Goal: Transaction & Acquisition: Purchase product/service

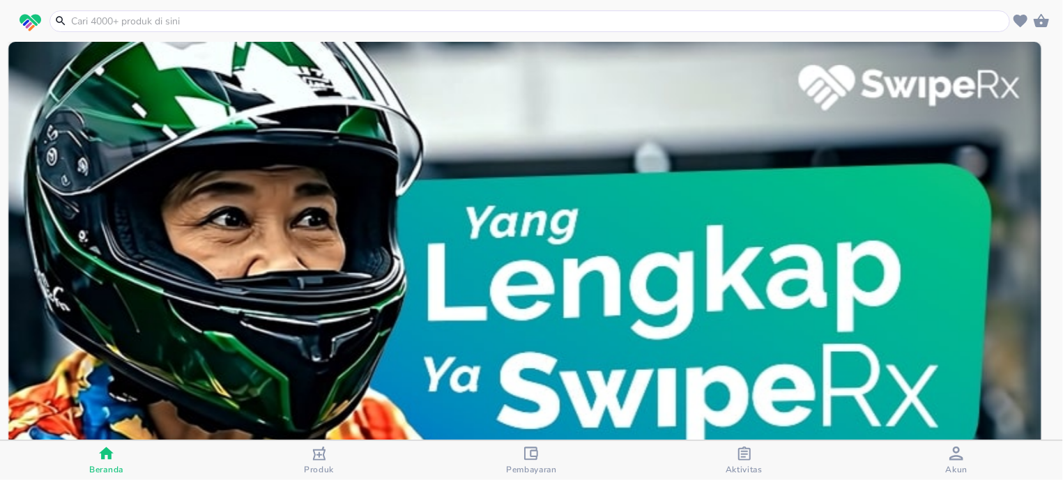
click at [732, 453] on div "Aktivitas" at bounding box center [744, 461] width 37 height 29
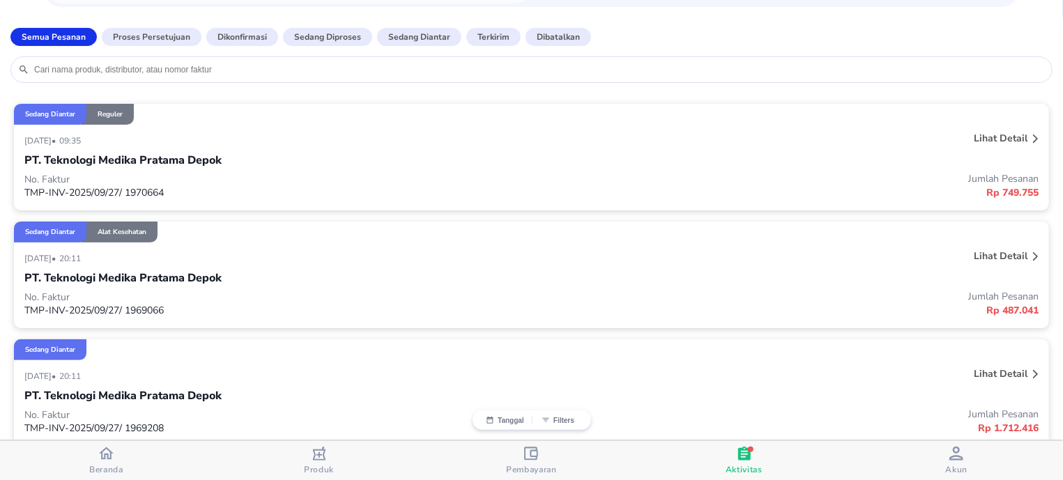
scroll to position [266, 0]
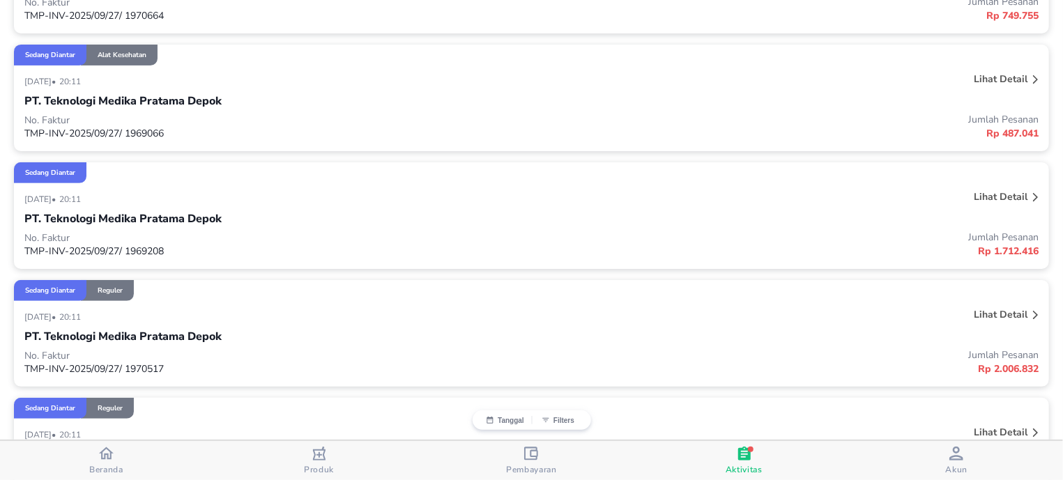
click at [994, 79] on p "Lihat detail" at bounding box center [1001, 79] width 54 height 13
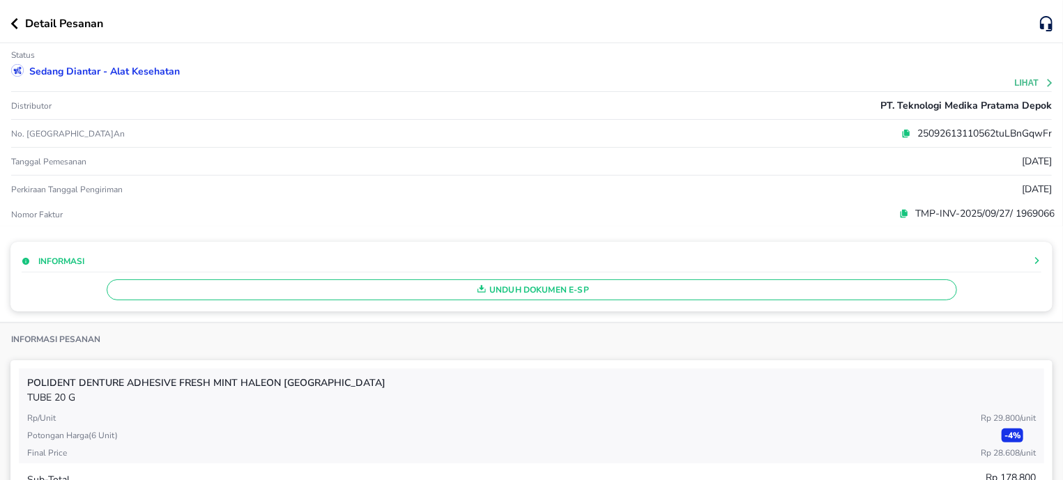
click at [1015, 85] on button "Lihat" at bounding box center [1035, 83] width 40 height 10
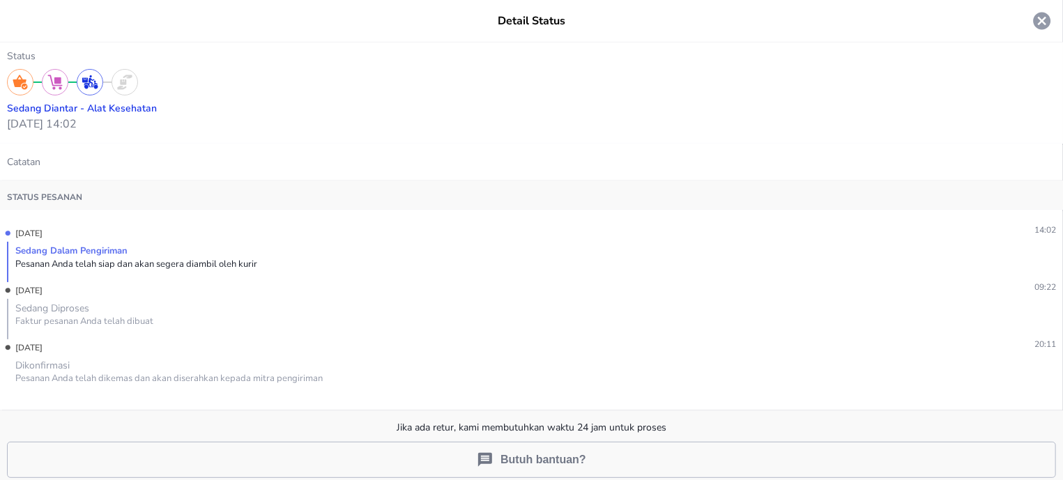
click at [1032, 26] on icon at bounding box center [1042, 20] width 21 height 21
click at [1022, 26] on div at bounding box center [531, 240] width 1063 height 480
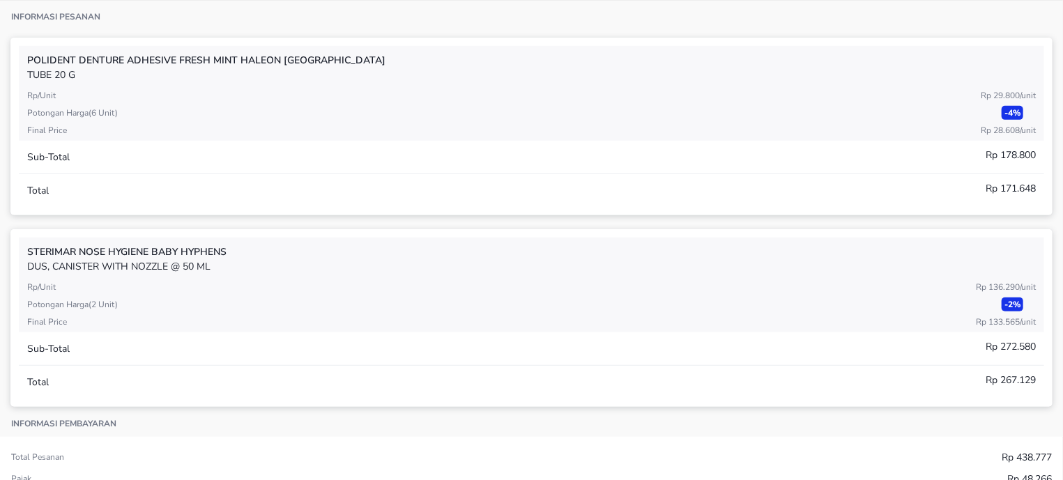
scroll to position [355, 0]
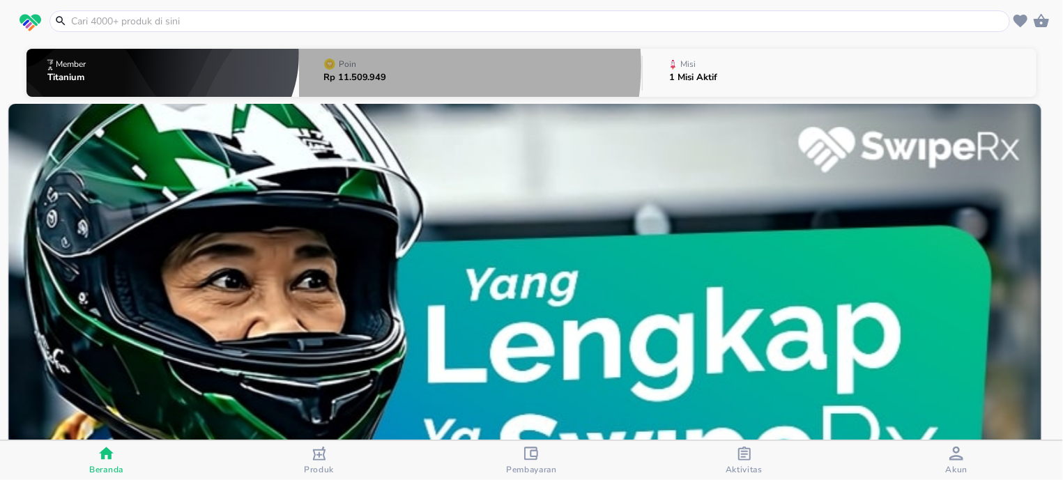
click at [418, 66] on button "Poin Rp 11.509.949" at bounding box center [470, 72] width 343 height 55
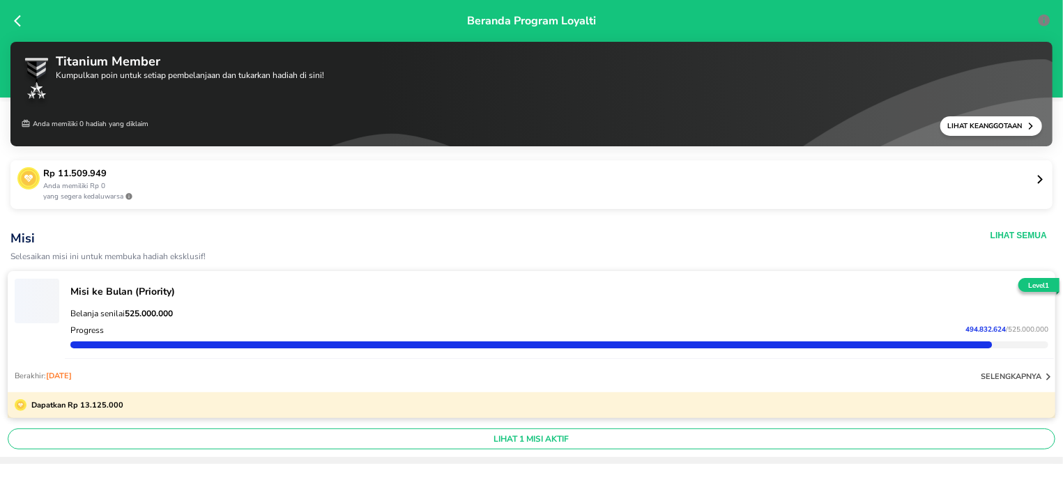
click at [575, 188] on p "Anda memiliki Rp 0" at bounding box center [539, 186] width 992 height 10
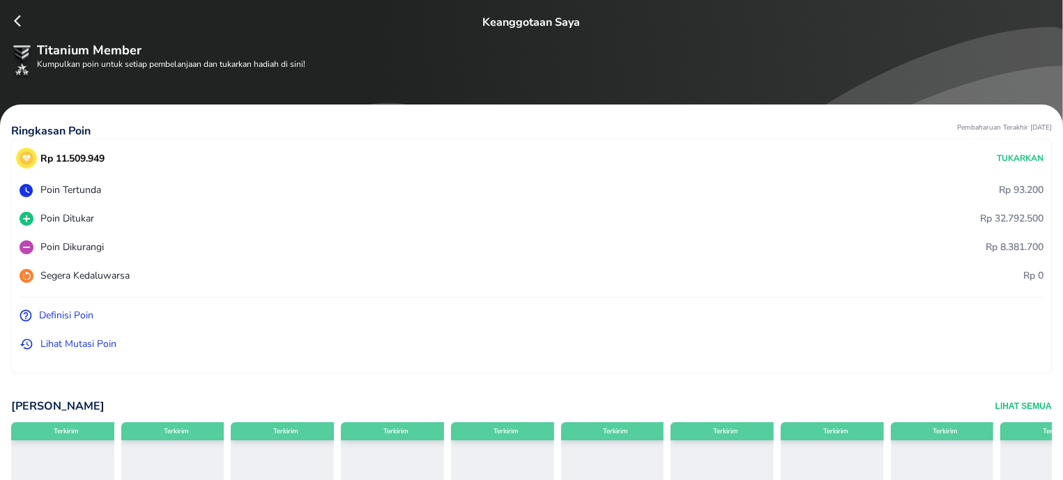
click at [254, 279] on div "Segera Kedaluwarsa" at bounding box center [361, 275] width 683 height 15
click at [33, 280] on div "Segera Kedaluwarsa" at bounding box center [361, 275] width 683 height 15
click at [29, 278] on icon at bounding box center [27, 276] width 14 height 14
click at [27, 276] on icon at bounding box center [27, 276] width 14 height 14
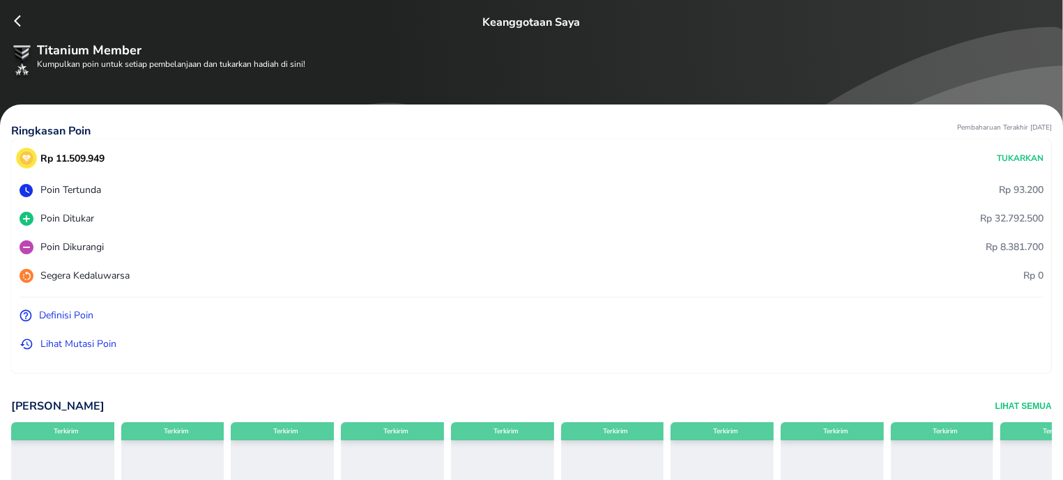
click at [101, 341] on p "Lihat Mutasi Poin" at bounding box center [78, 344] width 76 height 15
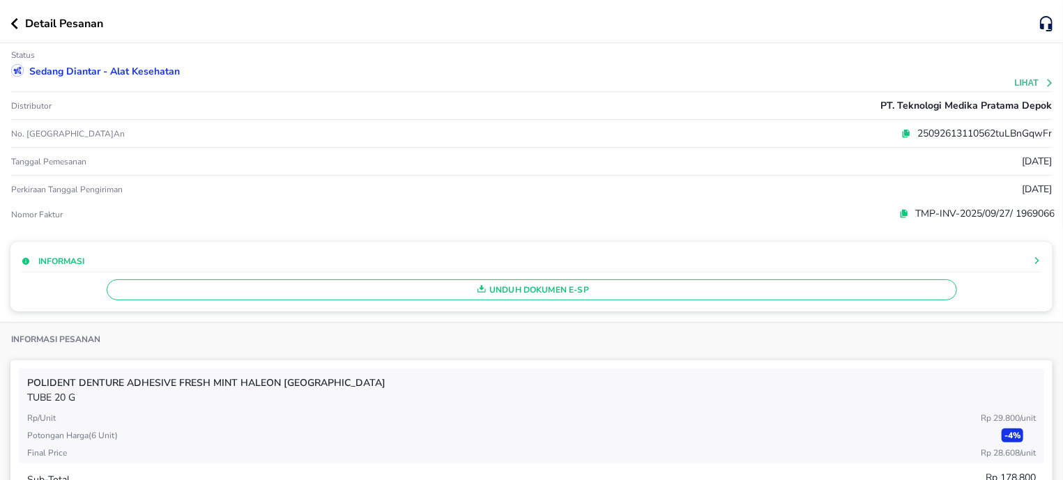
click at [20, 27] on button "button" at bounding box center [17, 23] width 15 height 11
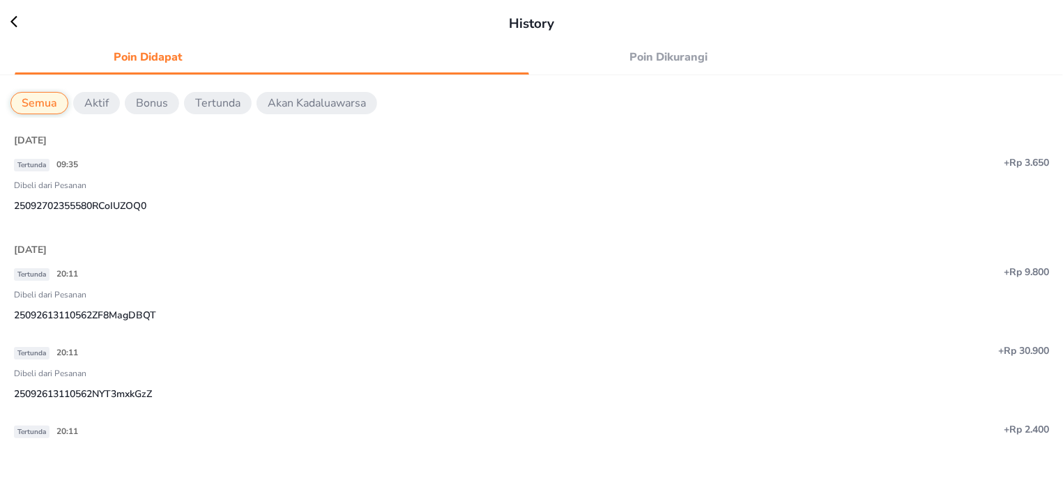
click at [20, 24] on icon at bounding box center [20, 22] width 21 height 14
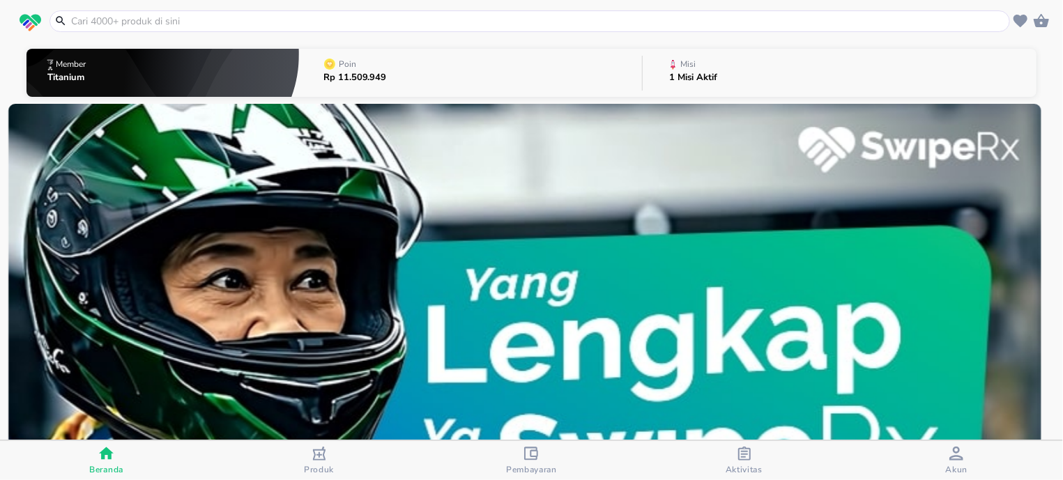
click at [120, 25] on input "text" at bounding box center [538, 21] width 937 height 15
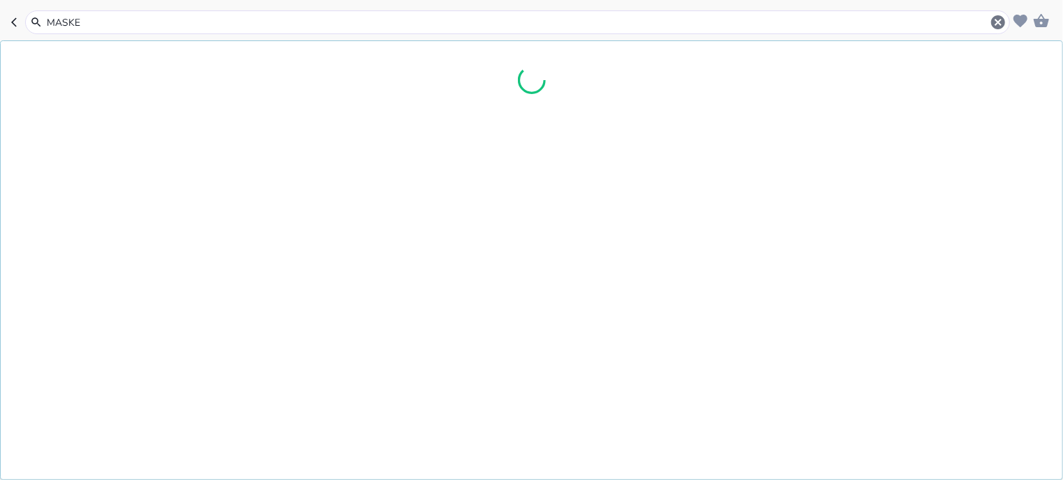
type input "MASKER"
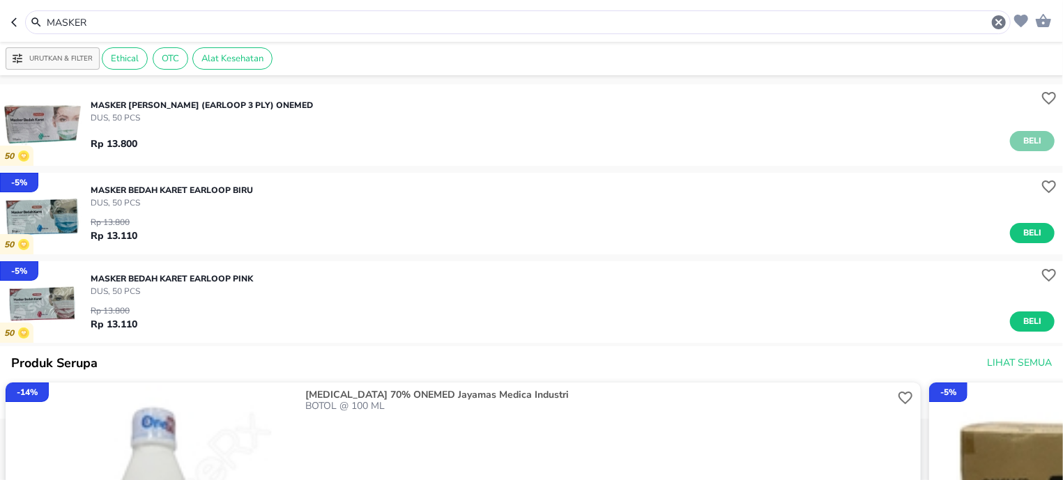
click at [1027, 143] on span "Beli" at bounding box center [1033, 141] width 24 height 15
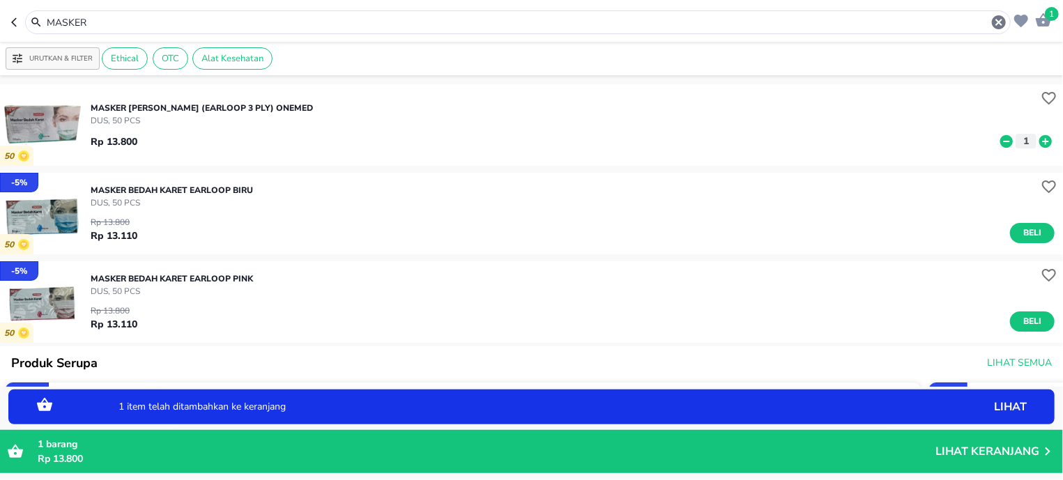
click at [1040, 143] on icon at bounding box center [1046, 141] width 13 height 13
click at [1026, 452] on p "Lihat Keranjang" at bounding box center [988, 452] width 104 height 0
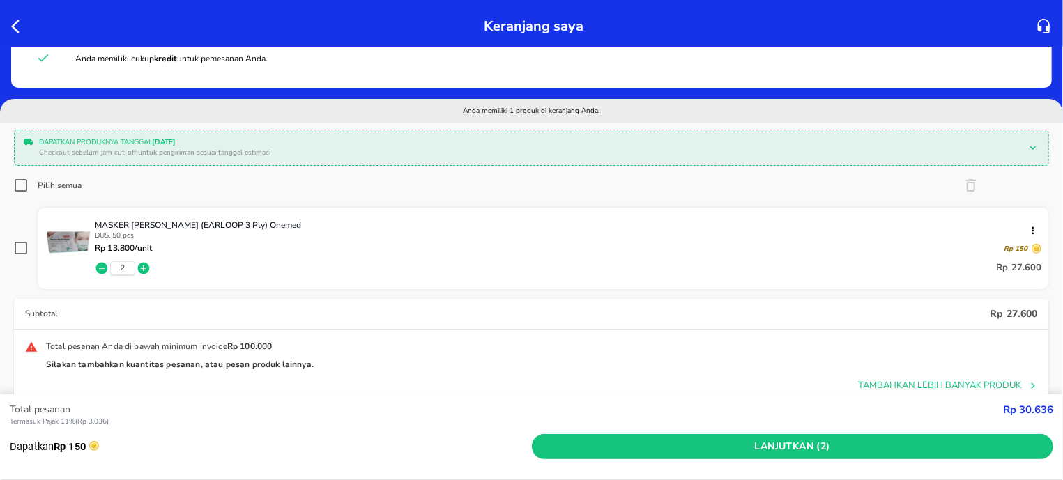
scroll to position [89, 0]
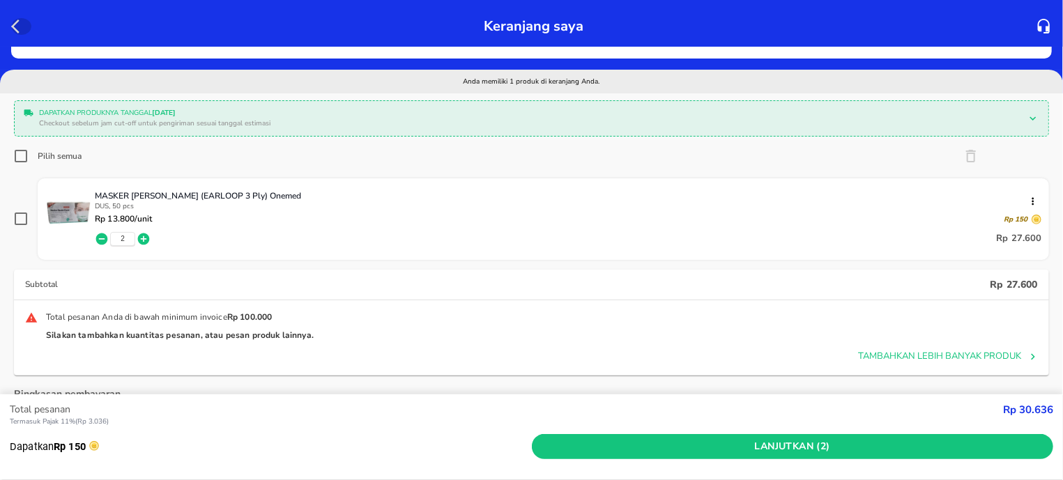
click at [22, 27] on icon "button" at bounding box center [19, 26] width 17 height 17
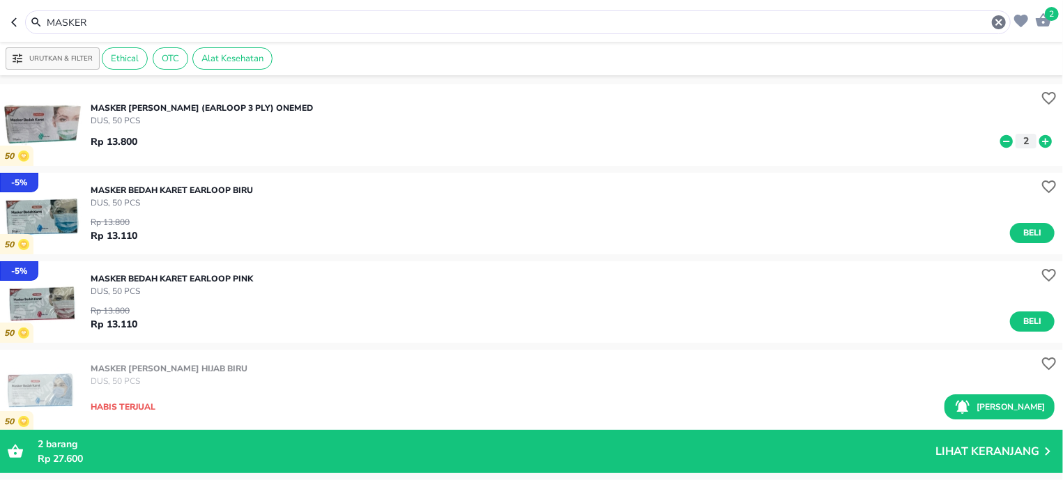
click at [89, 33] on div "MASKER" at bounding box center [518, 22] width 986 height 24
click at [92, 22] on input "MASKER" at bounding box center [518, 22] width 946 height 15
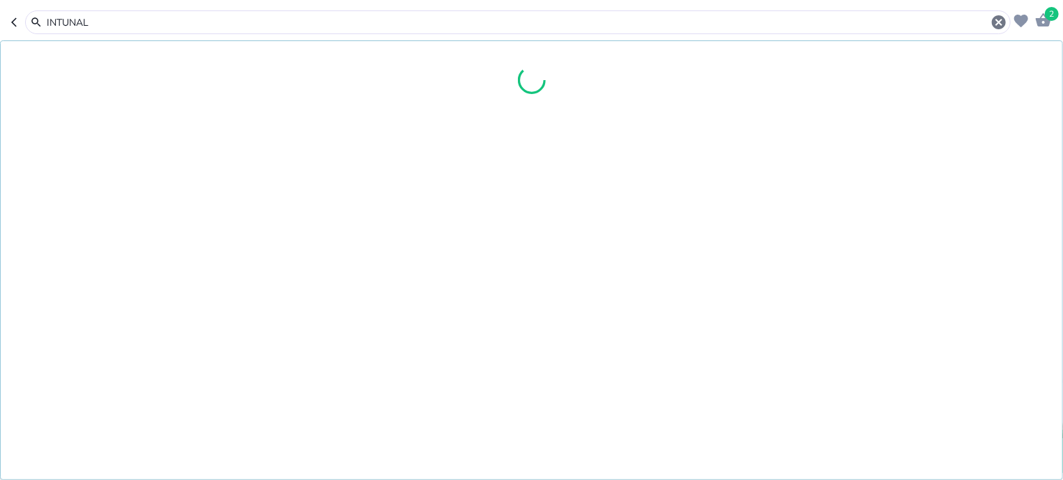
type input "INTUNAL"
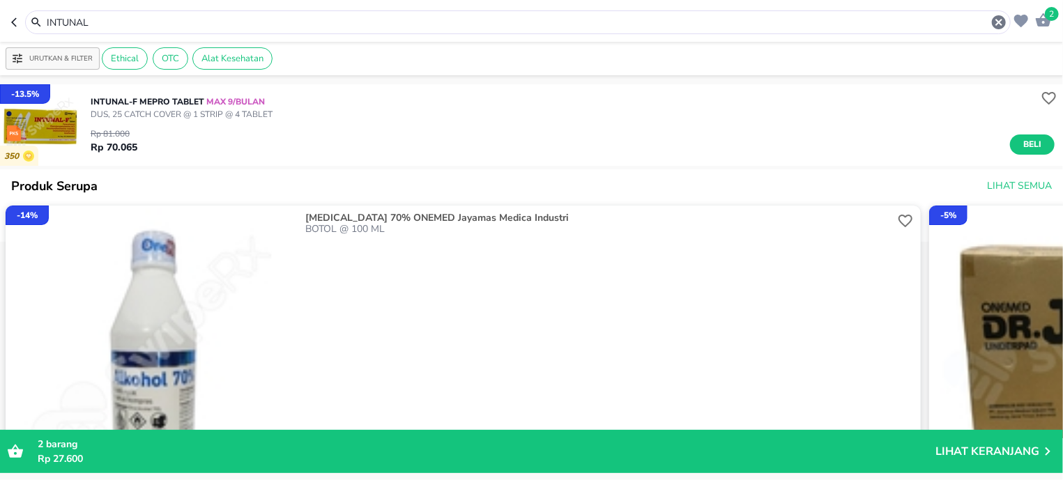
click at [58, 121] on img "button" at bounding box center [41, 125] width 82 height 82
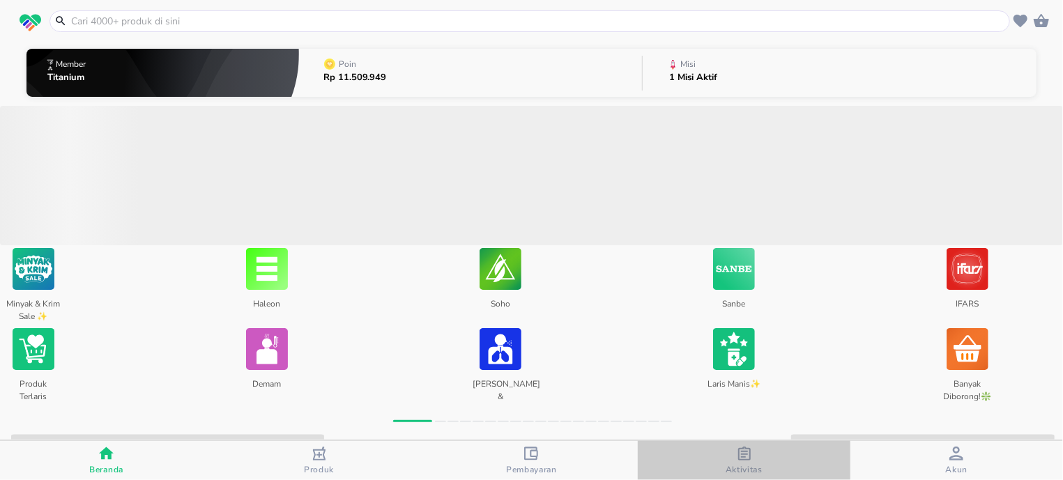
click at [766, 451] on span "Aktivitas" at bounding box center [744, 461] width 204 height 29
